Goal: Find contact information: Find contact information

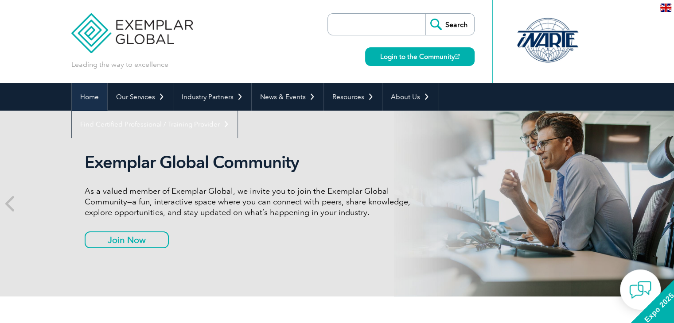
click at [102, 97] on link "Home" at bounding box center [89, 96] width 35 height 27
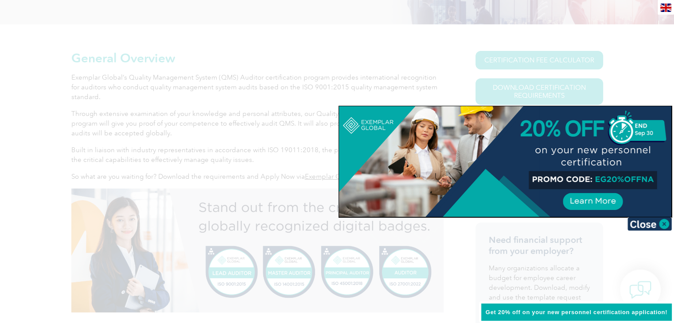
scroll to position [200, 0]
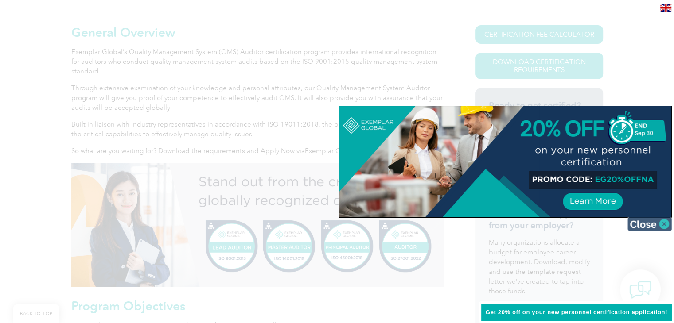
click at [662, 222] on img at bounding box center [649, 224] width 44 height 13
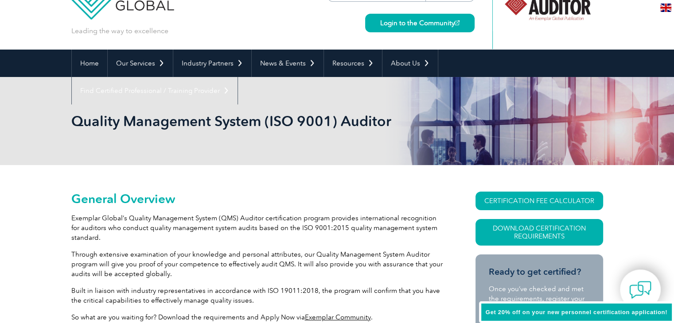
scroll to position [0, 0]
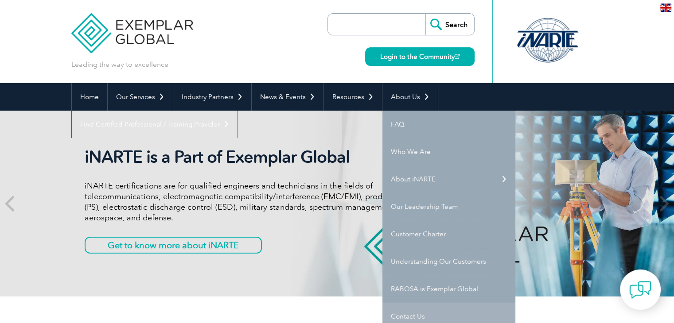
click at [413, 317] on link "Contact Us" at bounding box center [448, 316] width 133 height 27
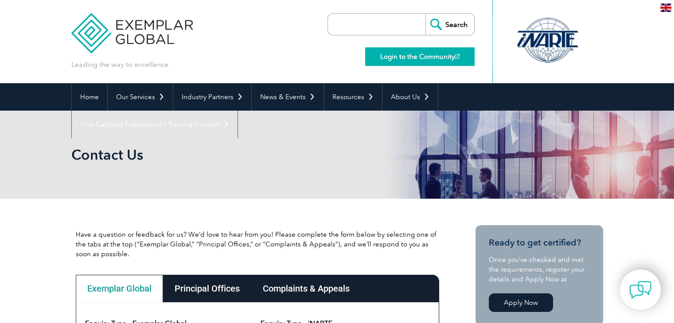
click at [392, 56] on link "Login to the Community" at bounding box center [419, 56] width 109 height 19
